Goal: Task Accomplishment & Management: Use online tool/utility

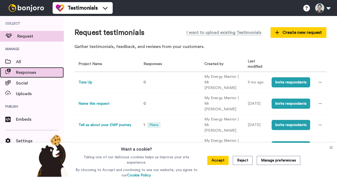
click at [25, 74] on span "Responses" at bounding box center [40, 72] width 48 height 6
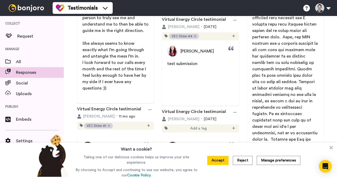
scroll to position [190, 0]
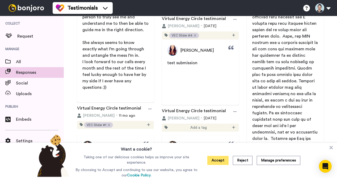
click at [219, 160] on button "Accept" at bounding box center [218, 160] width 21 height 9
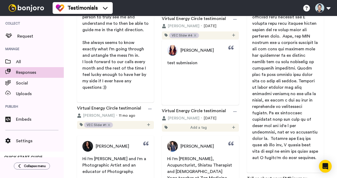
click at [46, 125] on div "Settings QUICK START GUIDE 100% Collect testimonials from your socials" at bounding box center [32, 150] width 64 height 50
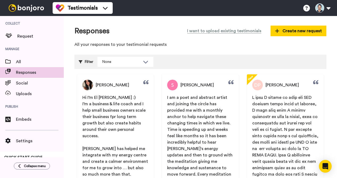
scroll to position [0, 0]
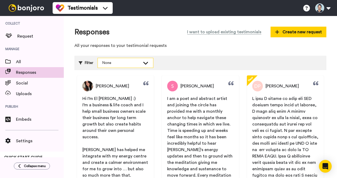
click at [142, 61] on div "None" at bounding box center [125, 63] width 55 height 10
click at [167, 59] on div "Filter None Select all tags The Tune Up Step 4 Tune Up Step 3 Tune Up Step 2 Tu…" at bounding box center [200, 63] width 252 height 14
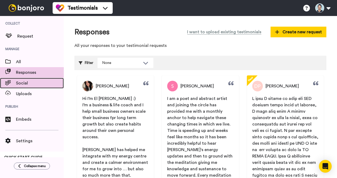
click at [36, 86] on span "Social" at bounding box center [40, 83] width 48 height 6
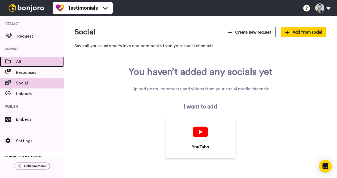
click at [26, 61] on span "All" at bounding box center [40, 62] width 48 height 6
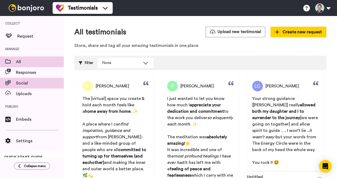
scroll to position [21, 0]
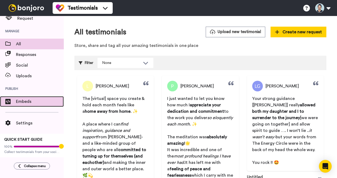
click at [23, 98] on span "Embeds" at bounding box center [40, 101] width 48 height 6
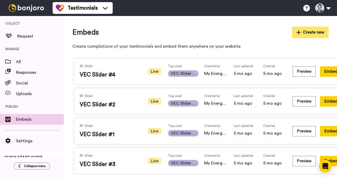
click at [310, 31] on button "Create new" at bounding box center [310, 32] width 37 height 11
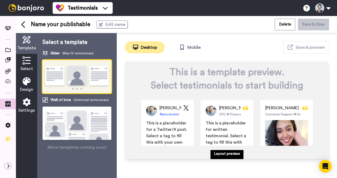
click at [30, 66] on span "Select" at bounding box center [26, 68] width 13 height 6
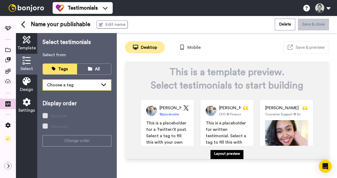
click at [56, 82] on div "Choose a tag" at bounding box center [72, 85] width 51 height 6
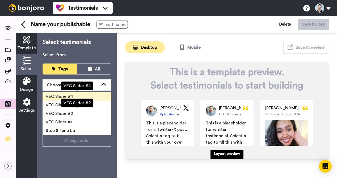
click at [58, 96] on span "VEC Slider #4" at bounding box center [59, 96] width 27 height 4
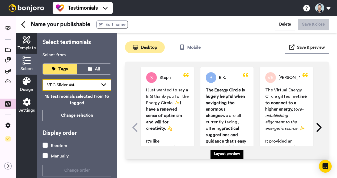
click at [74, 85] on div "VEC Slider #4" at bounding box center [72, 85] width 51 height 6
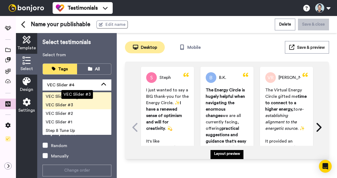
click at [75, 101] on li "VEC Slider #3" at bounding box center [77, 105] width 69 height 9
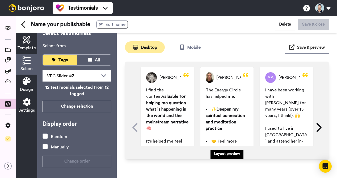
scroll to position [12, 0]
click at [91, 58] on icon at bounding box center [90, 60] width 4 height 4
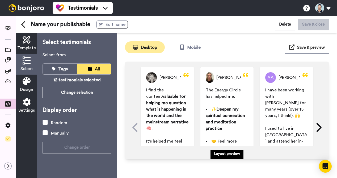
scroll to position [0, 0]
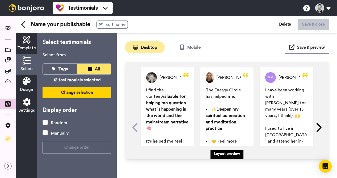
click at [83, 90] on button "Change selection" at bounding box center [77, 92] width 69 height 11
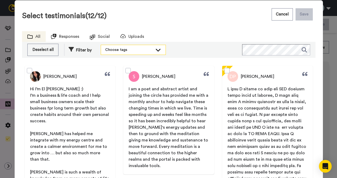
click at [155, 52] on icon at bounding box center [158, 49] width 6 height 5
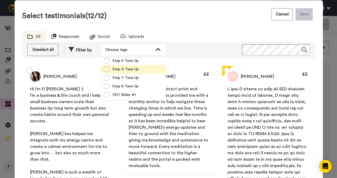
scroll to position [77, 0]
click at [105, 71] on span at bounding box center [106, 70] width 5 height 5
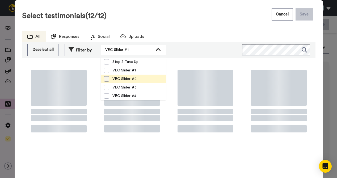
click at [107, 79] on span at bounding box center [106, 78] width 5 height 5
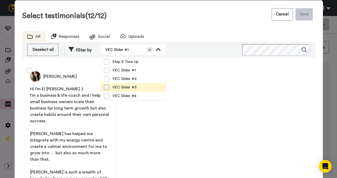
click at [107, 89] on span at bounding box center [106, 87] width 5 height 5
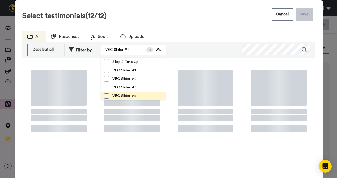
click at [107, 96] on span at bounding box center [106, 95] width 5 height 5
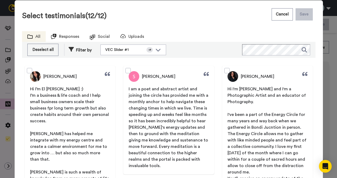
click at [179, 25] on div "Select testimonials (12/12) Cancel Save All Responses Social Uploads Select all…" at bounding box center [169, 106] width 294 height 201
click at [283, 16] on button "Cancel" at bounding box center [282, 14] width 21 height 12
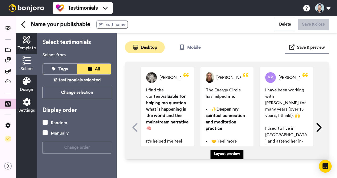
click at [28, 85] on div "Design" at bounding box center [26, 84] width 21 height 21
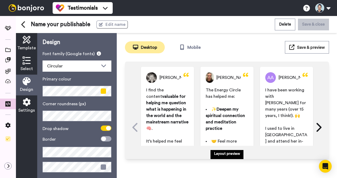
scroll to position [8, 0]
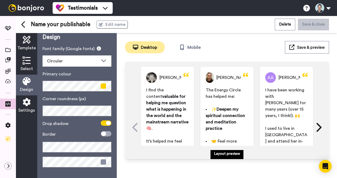
click at [25, 108] on span "Settings" at bounding box center [26, 110] width 16 height 6
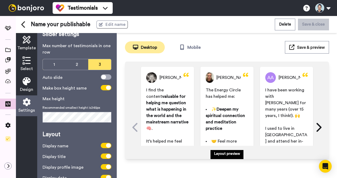
scroll to position [0, 0]
